Goal: Information Seeking & Learning: Learn about a topic

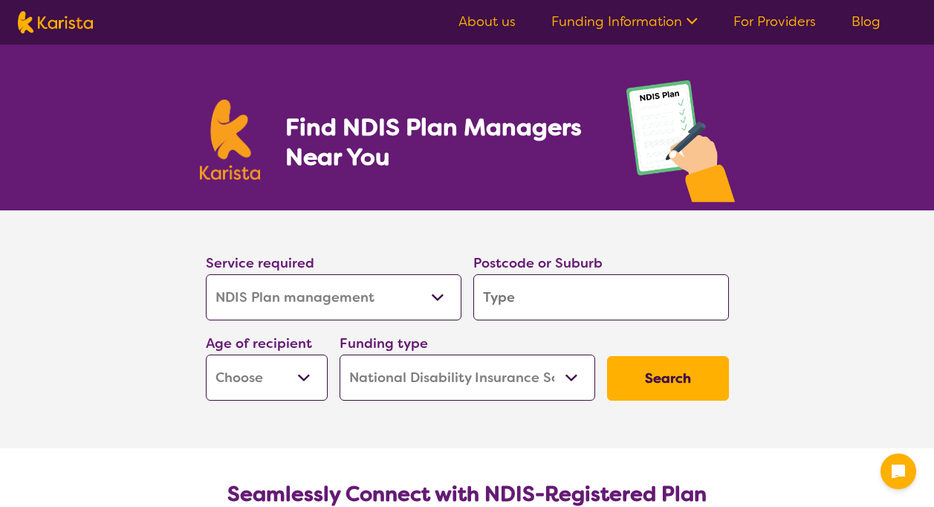
select select "NDIS Plan management"
select select "NDIS"
select select "NDIS Plan management"
select select "NDIS"
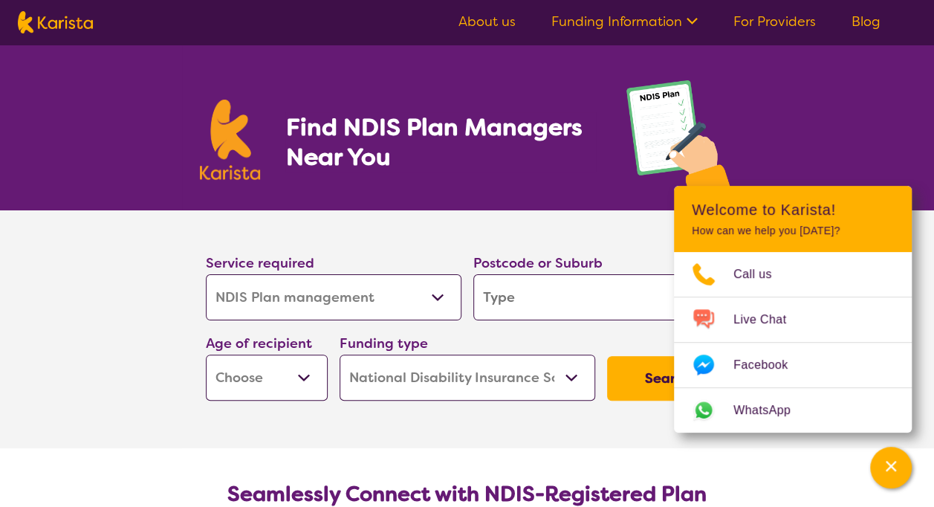
click at [309, 373] on select "Early Childhood - 0 to 9 Child - 10 to 11 Adolescent - 12 to 17 Adult - 18 to 6…" at bounding box center [267, 377] width 122 height 46
select select "AS"
click at [206, 354] on select "Early Childhood - 0 to 9 Child - 10 to 11 Adolescent - 12 to 17 Adult - 18 to 6…" at bounding box center [267, 377] width 122 height 46
select select "AS"
click at [562, 292] on input "search" at bounding box center [601, 297] width 256 height 46
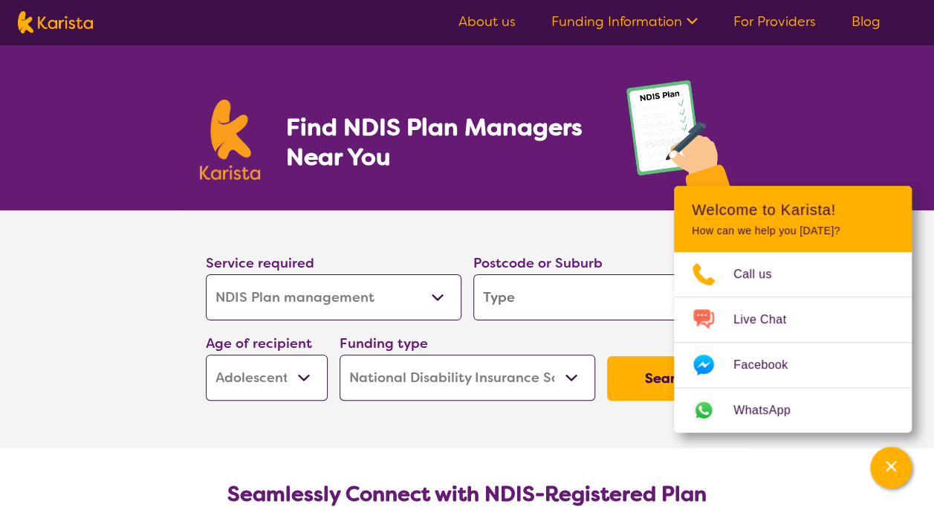
type input "5"
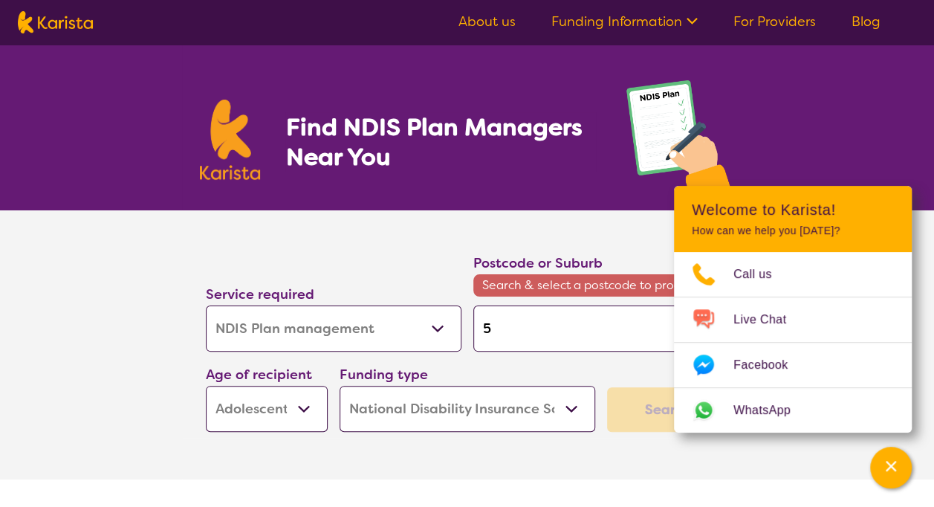
type input "51"
type input "515"
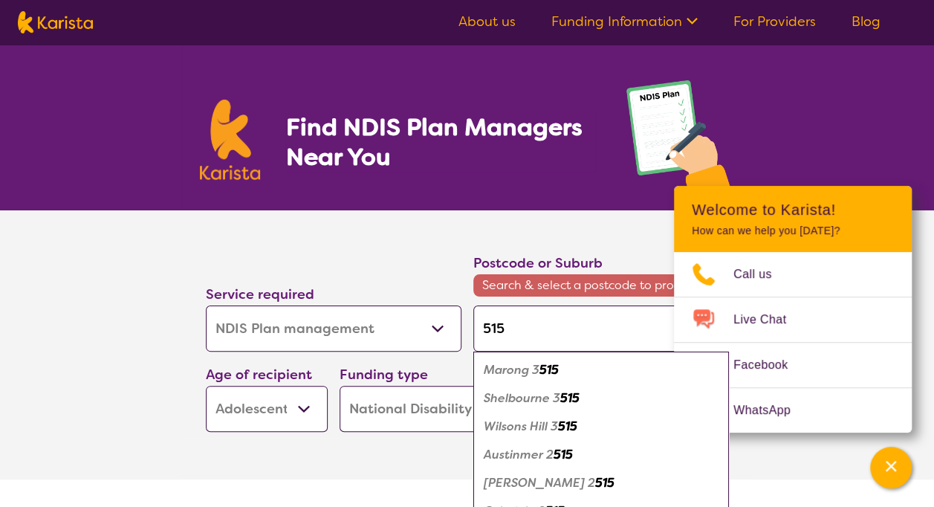
type input "5159"
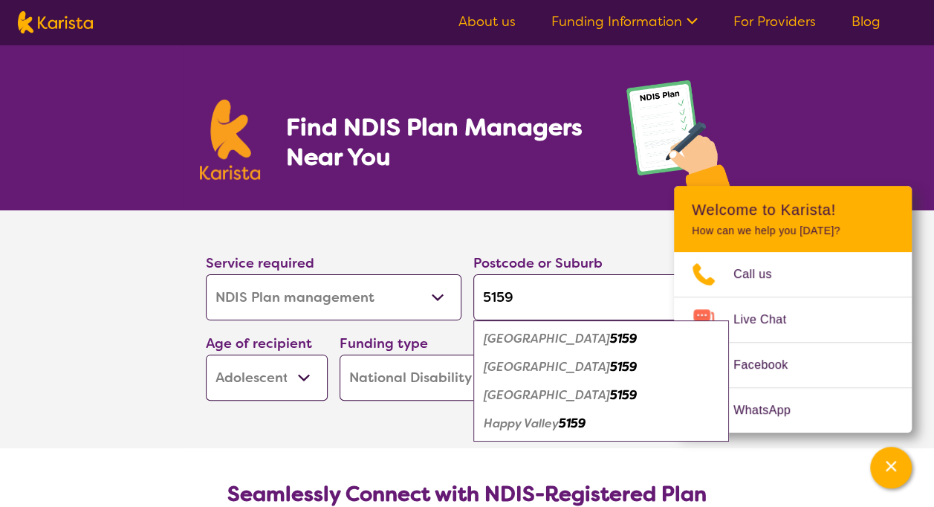
click button "Search" at bounding box center [668, 378] width 122 height 45
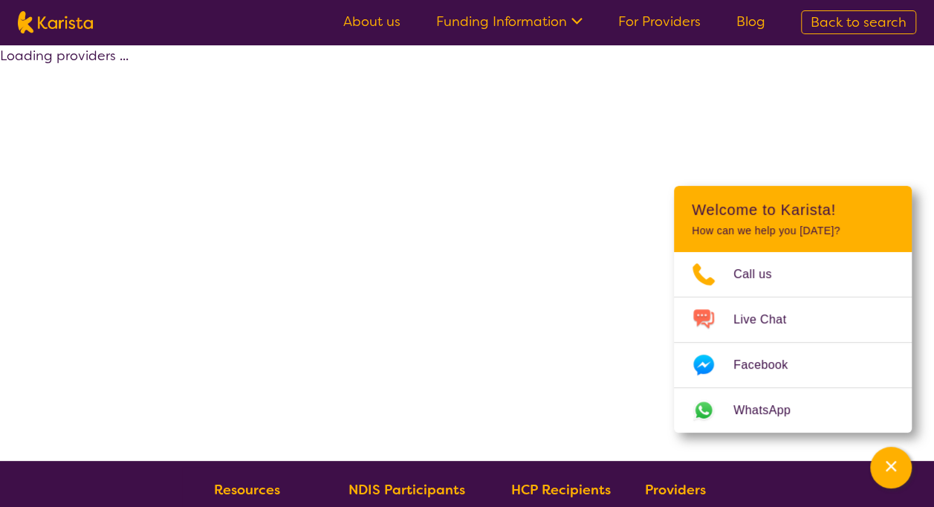
select select "by_score"
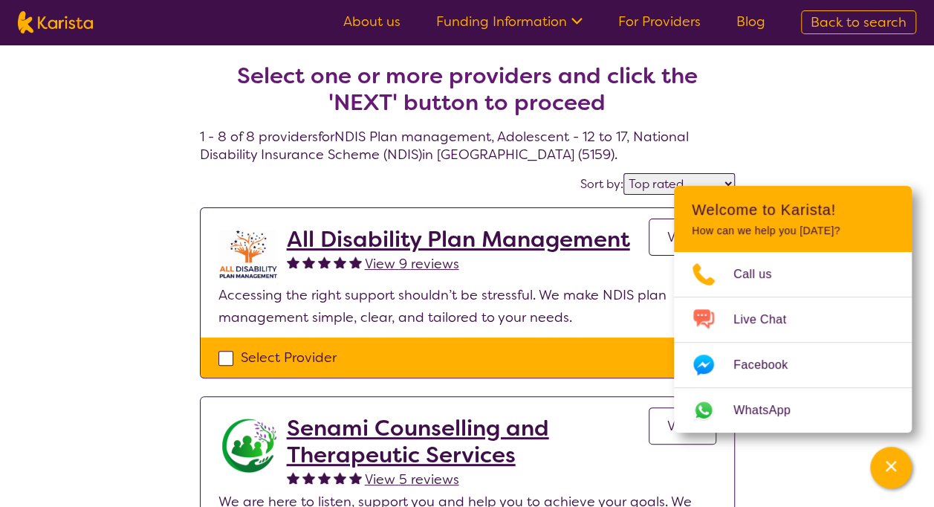
select select "NDIS Plan management"
select select "AS"
select select "NDIS"
select select "NDIS Plan management"
select select "AS"
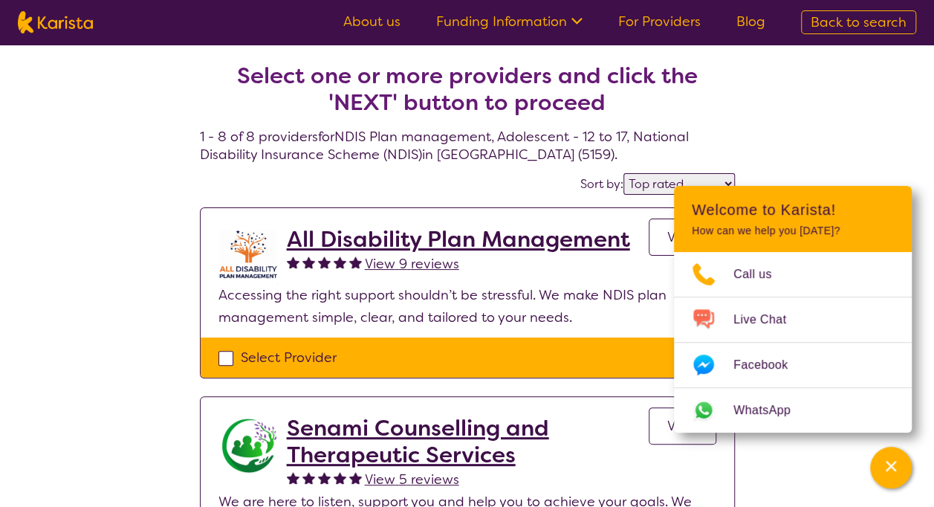
select select "NDIS"
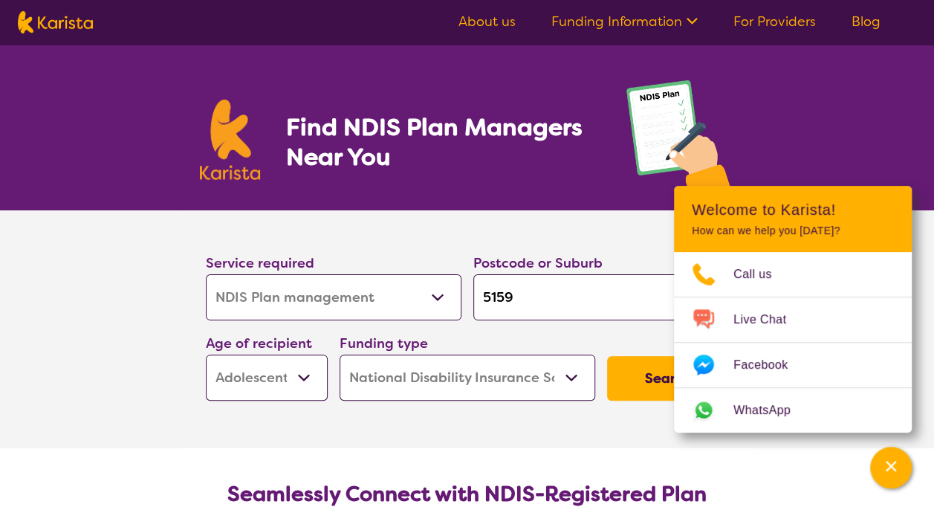
click at [513, 296] on input "5159" at bounding box center [601, 297] width 256 height 46
type input "515"
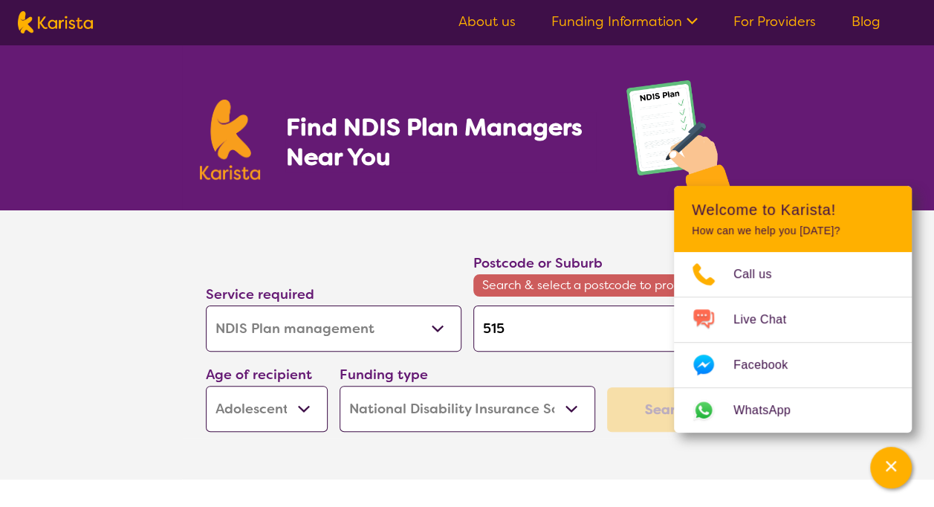
type input "51"
type input "5"
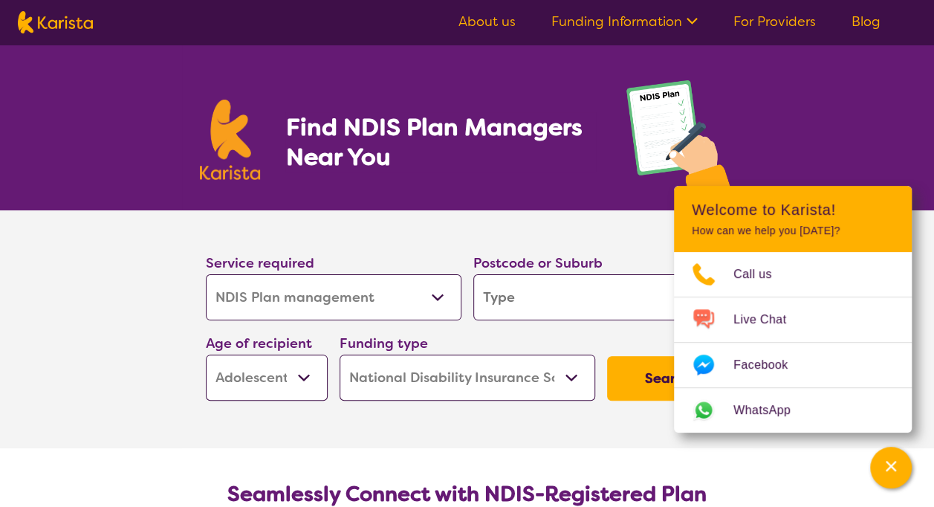
click at [143, 166] on div "Find NDIS Plan Managers Near You" at bounding box center [467, 128] width 934 height 166
click at [246, 441] on section "Service required Allied Health Assistant Assessment ([MEDICAL_DATA] or [MEDICAL…" at bounding box center [467, 329] width 594 height 238
